Goal: Task Accomplishment & Management: Complete application form

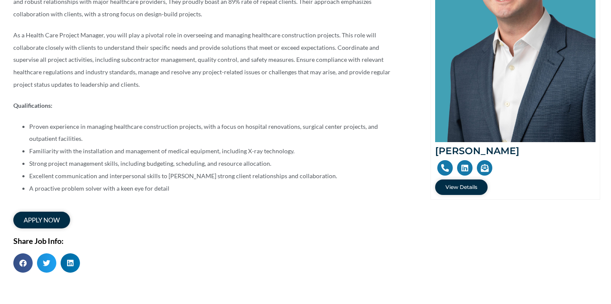
scroll to position [232, 0]
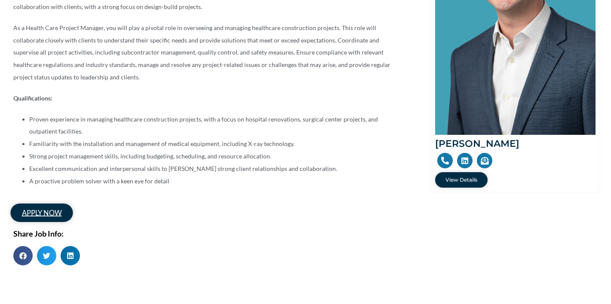
click at [56, 214] on span "apply now" at bounding box center [41, 213] width 40 height 7
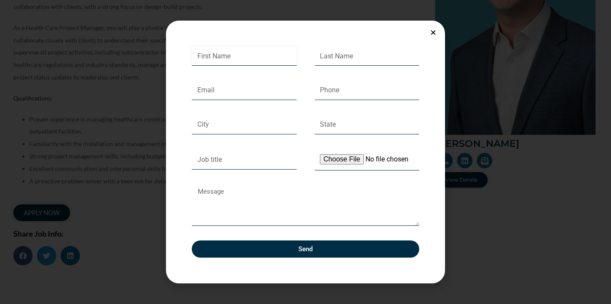
click at [226, 57] on input "First Name" at bounding box center [244, 56] width 105 height 20
type input "[PERSON_NAME]"
click at [208, 81] on input "Email" at bounding box center [244, 90] width 105 height 20
type input "[PERSON_NAME][EMAIL_ADDRESS][PERSON_NAME][DOMAIN_NAME]"
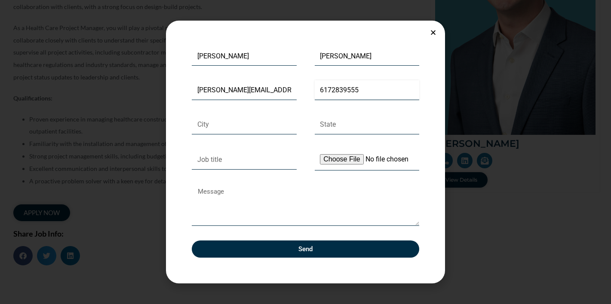
type input "6172839555"
click at [205, 125] on input "City" at bounding box center [244, 125] width 105 height 20
type input "[US_STATE]"
type input "DC"
click at [203, 159] on input "Job title" at bounding box center [244, 160] width 105 height 20
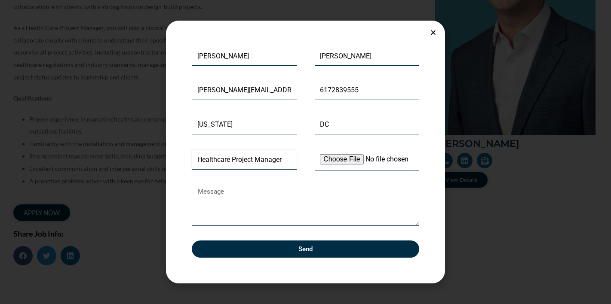
type input "Healthcare Project Manager"
click at [338, 157] on input "Upload Your Resume" at bounding box center [367, 160] width 105 height 22
type input "C:\fakepath\[PERSON_NAME]' Resume - 2025.pdf"
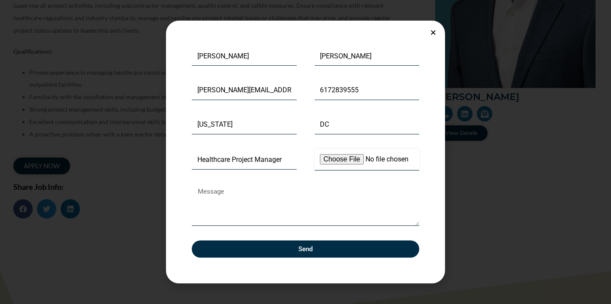
scroll to position [263, 0]
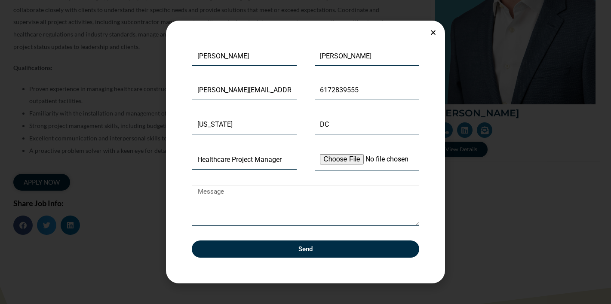
click at [204, 216] on textarea "Message" at bounding box center [305, 205] width 227 height 41
paste textarea "Loremi Dolorsi: A co adipisc el seddoe tem incididu utlaboreetd mag al enimadmi…"
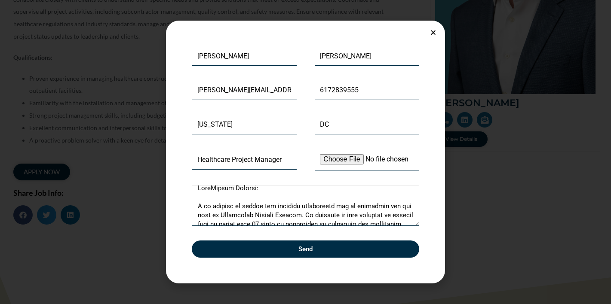
scroll to position [0, 0]
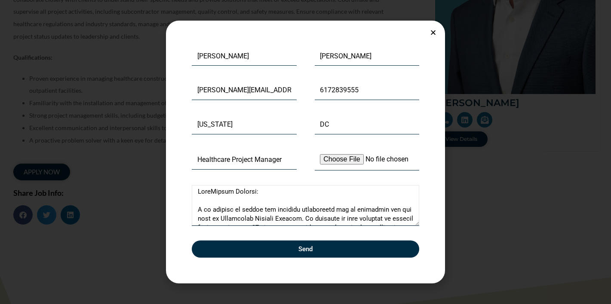
click at [212, 192] on textarea "Message" at bounding box center [305, 205] width 227 height 41
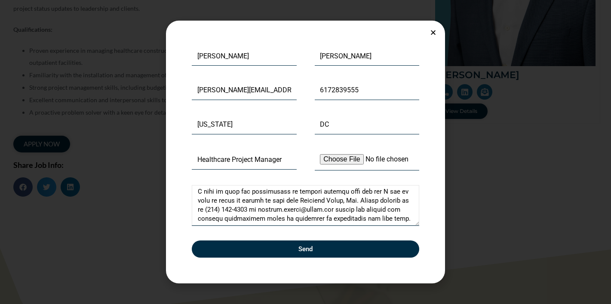
scroll to position [411, 0]
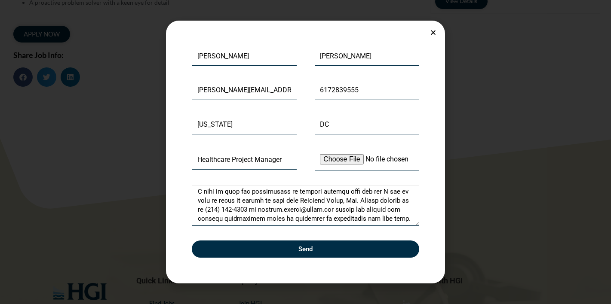
click at [213, 220] on textarea "Message" at bounding box center [305, 205] width 227 height 41
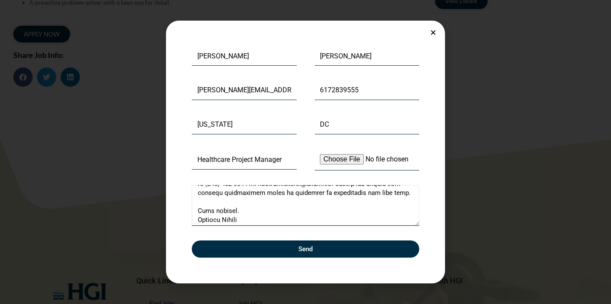
scroll to position [235, 0]
type textarea "Lore Ipsumd Sitamet: C ad elitsed do eiusmo tem incididu utlaboreetd mag al eni…"
click at [313, 247] on span "Send" at bounding box center [305, 249] width 207 height 6
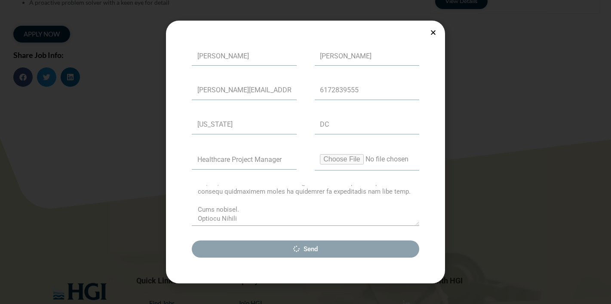
scroll to position [0, 0]
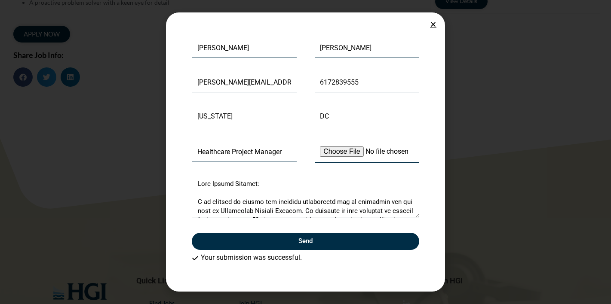
click at [433, 24] on icon "Close" at bounding box center [433, 24] width 6 height 6
